Goal: Transaction & Acquisition: Purchase product/service

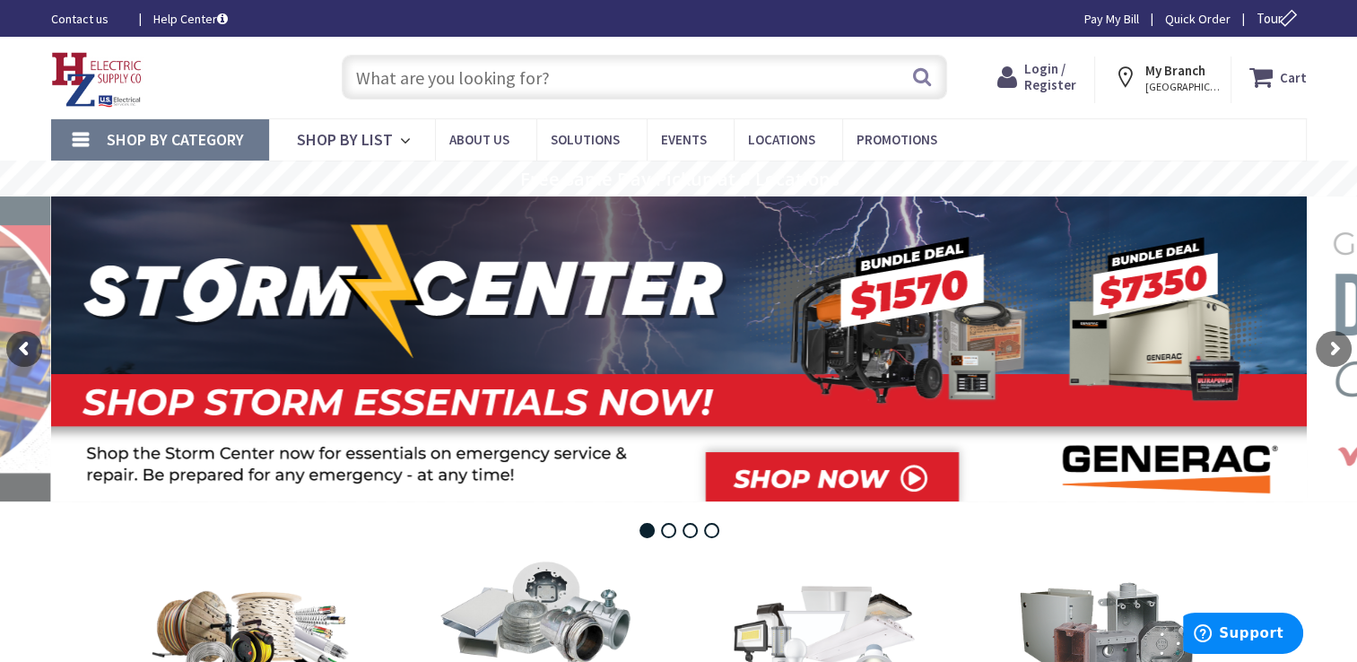
click at [490, 74] on input "text" at bounding box center [645, 77] width 606 height 45
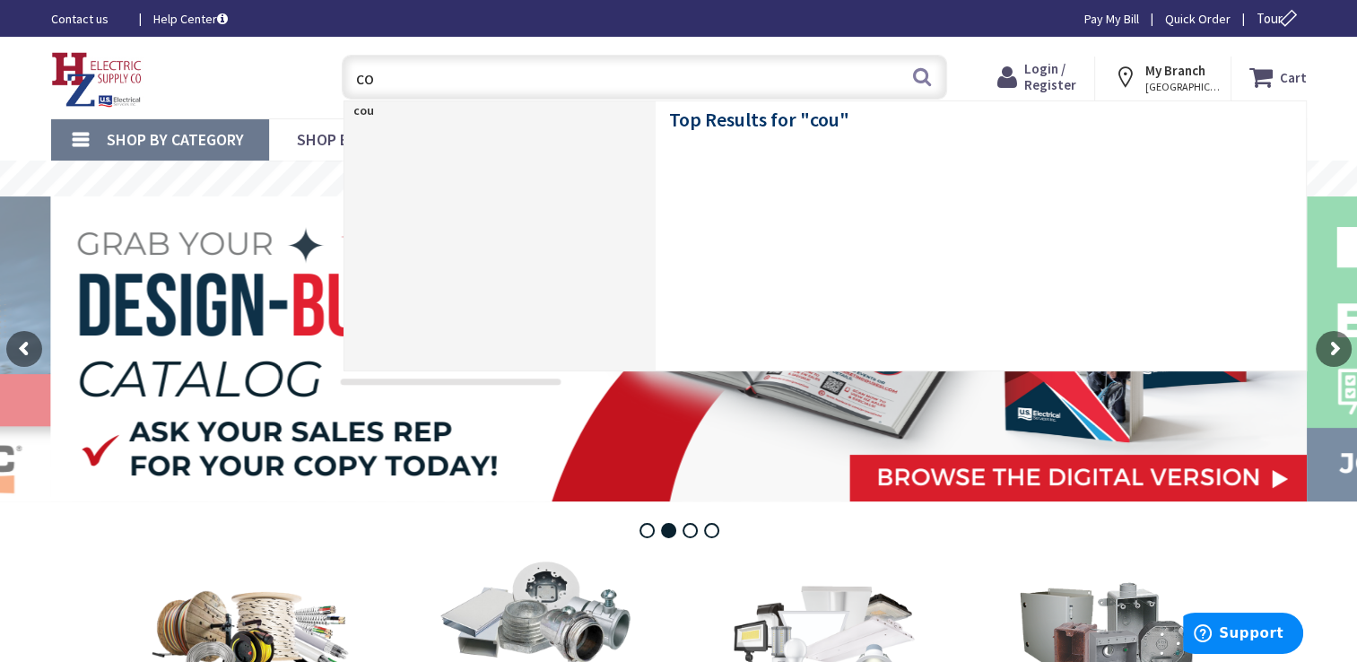
type input "c"
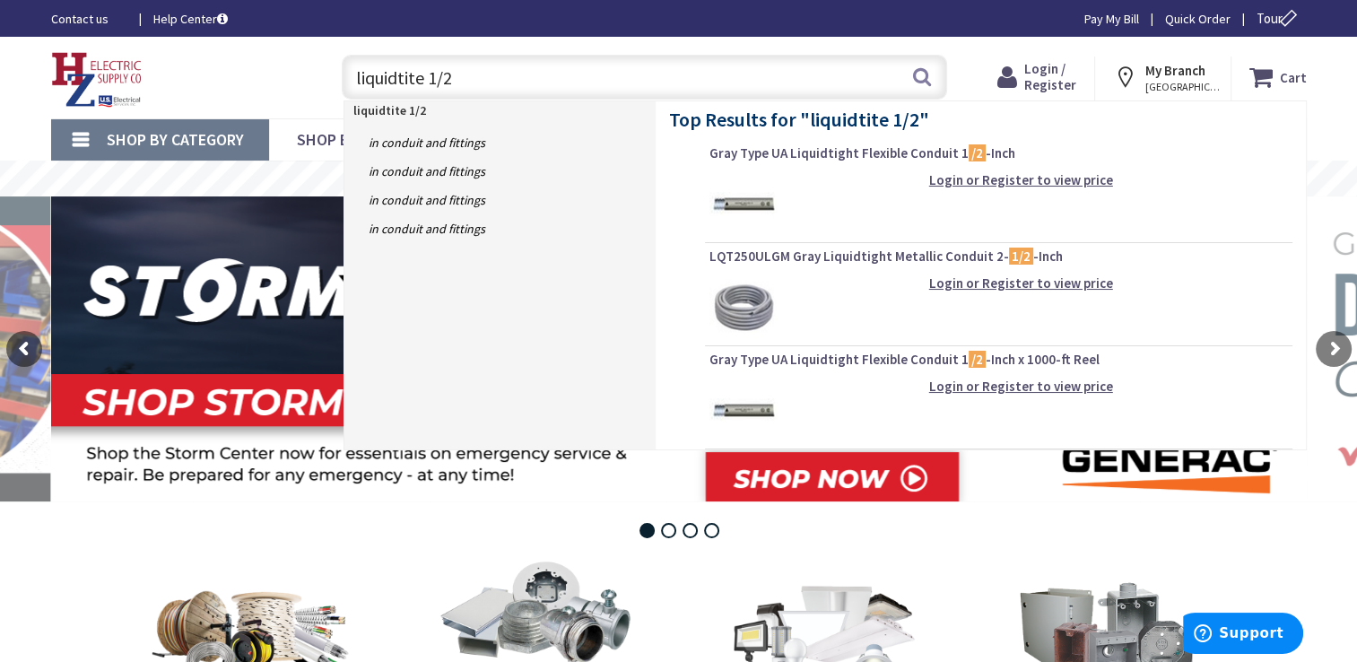
type input "liquidtite 1/2"
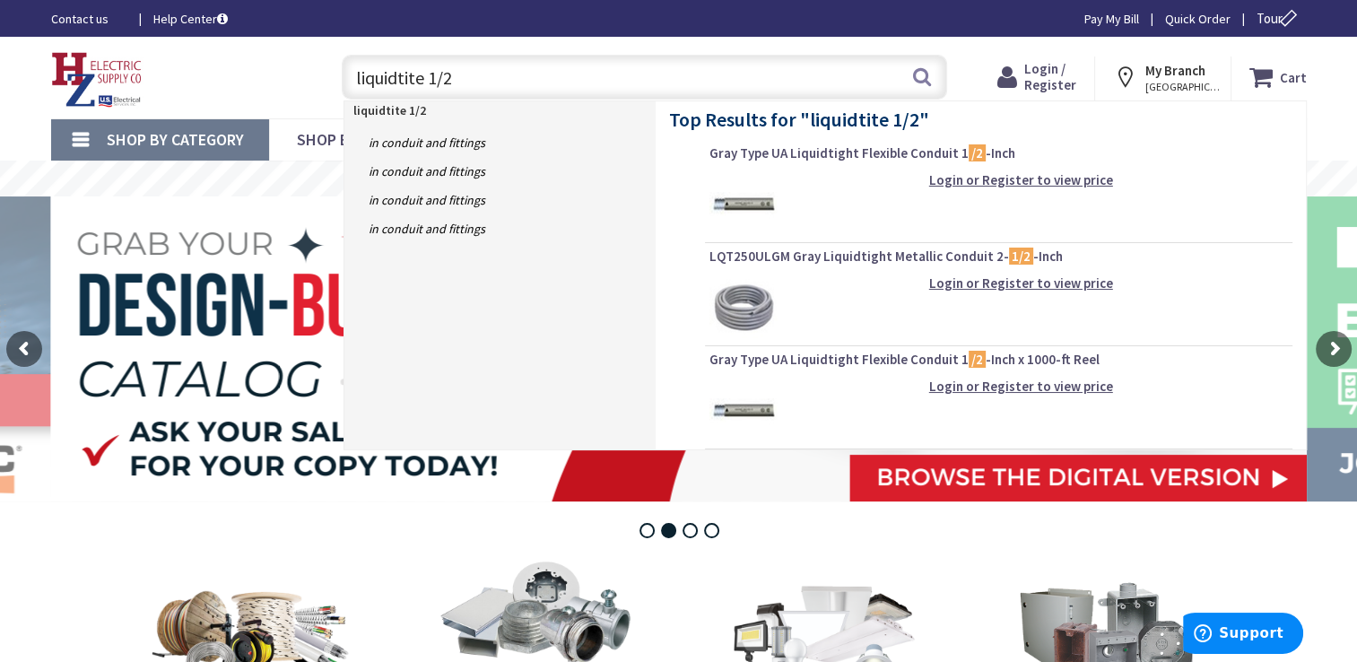
click at [1060, 76] on span "Login / Register" at bounding box center [1051, 76] width 52 height 33
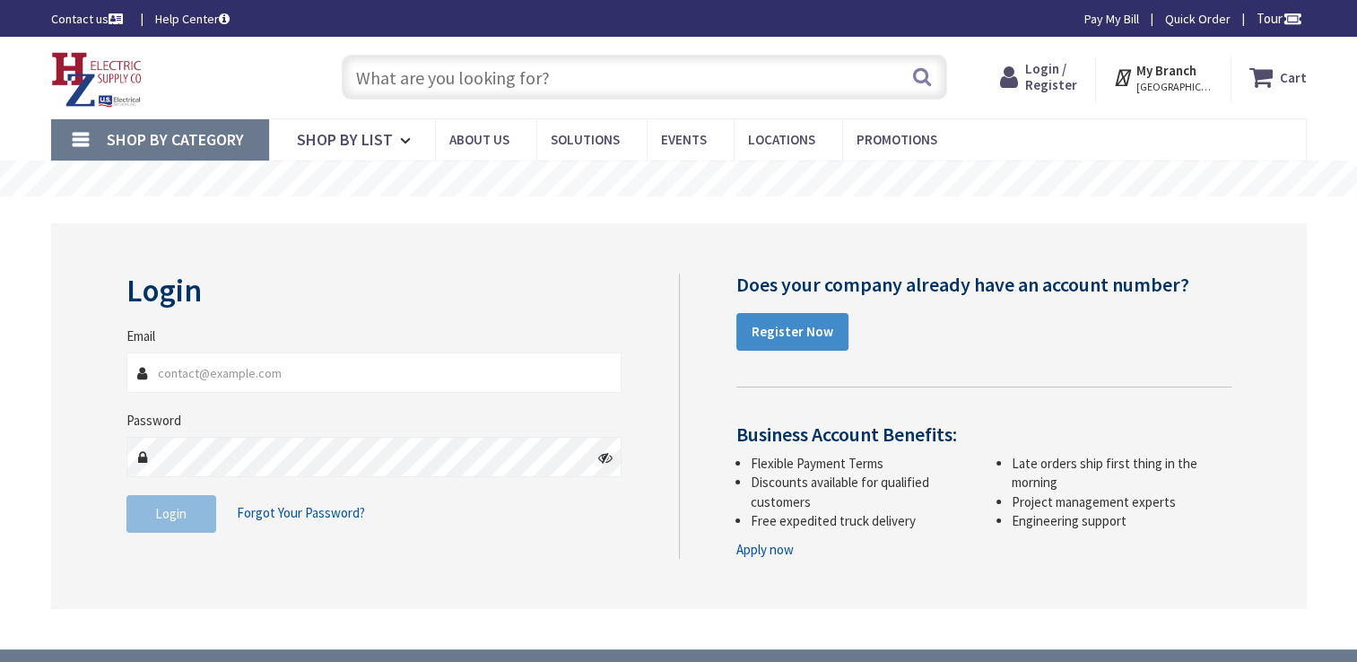
type input "fred@polsonelectric.com"
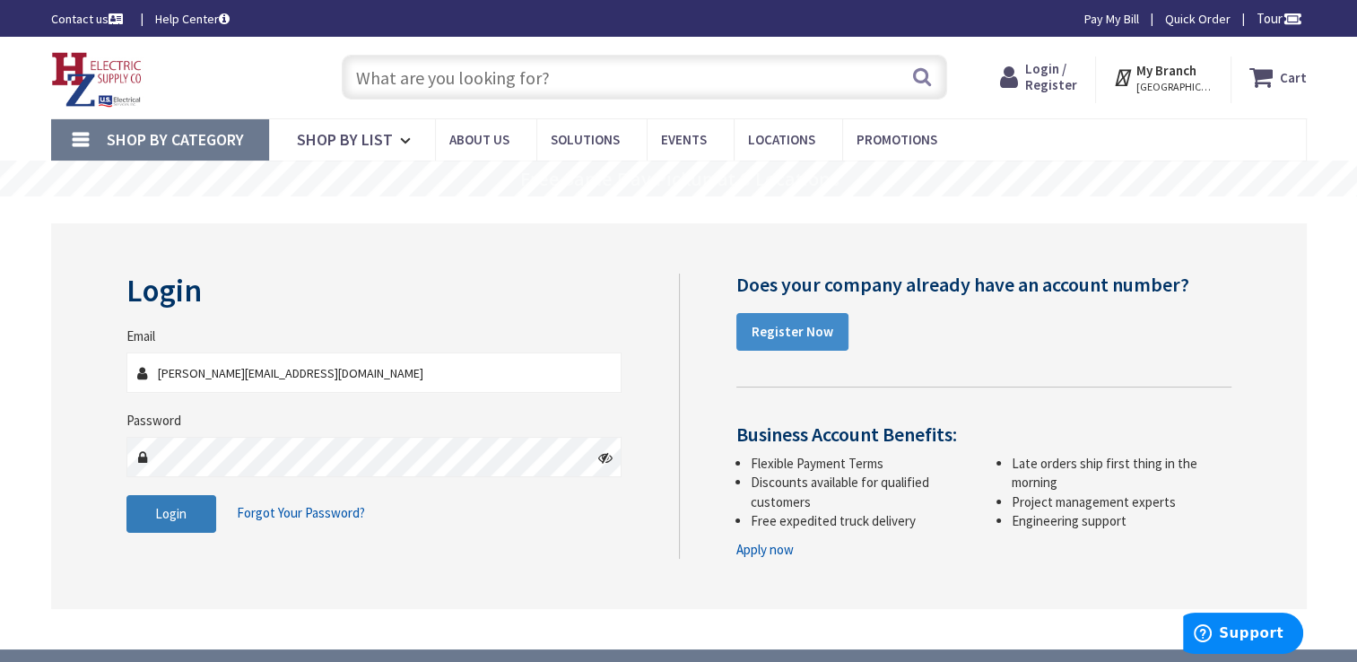
click at [188, 522] on button "Login" at bounding box center [171, 514] width 90 height 38
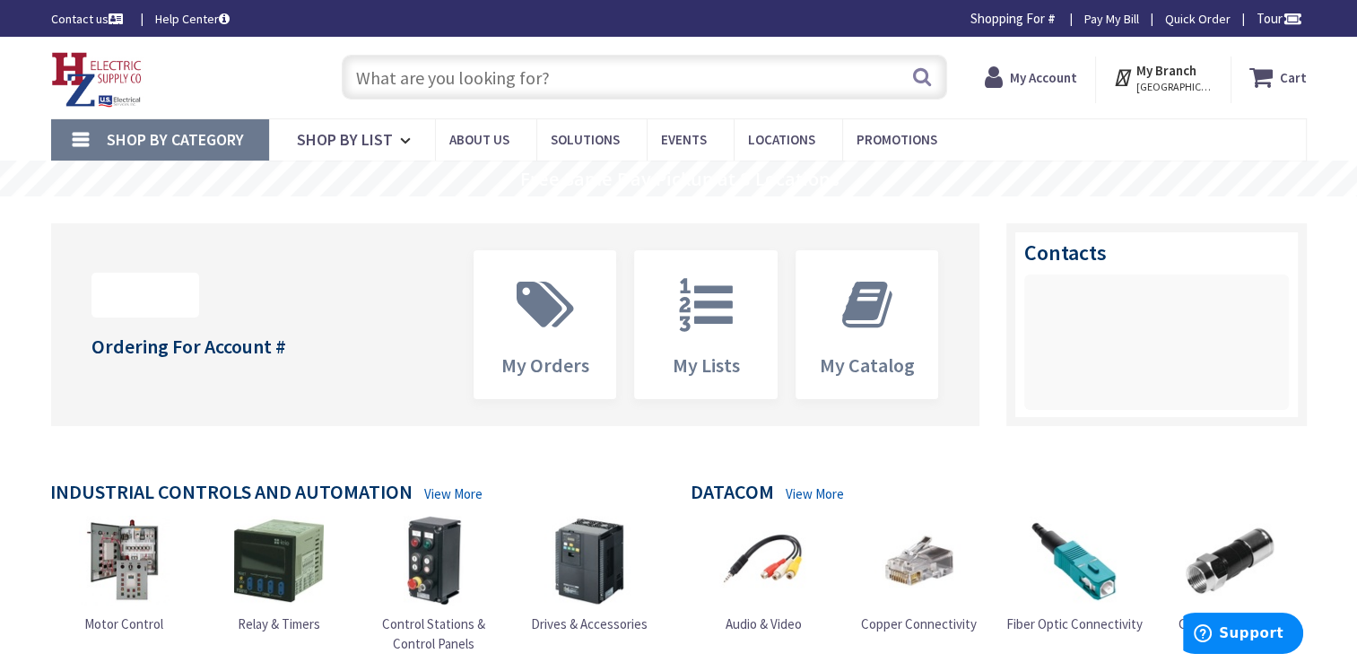
click at [581, 77] on input "text" at bounding box center [645, 77] width 606 height 45
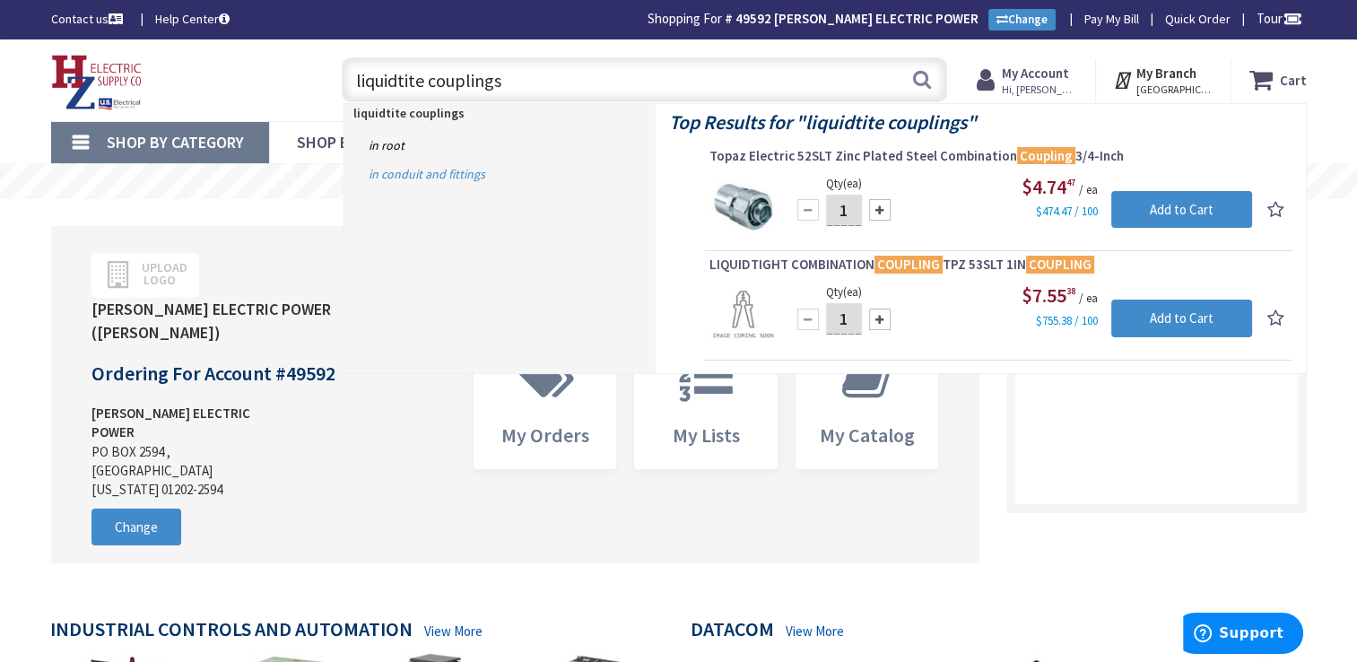
type input "liquidtite couplings"
click at [471, 170] on link "in Conduit and Fittings" at bounding box center [500, 174] width 311 height 29
